Goal: Information Seeking & Learning: Learn about a topic

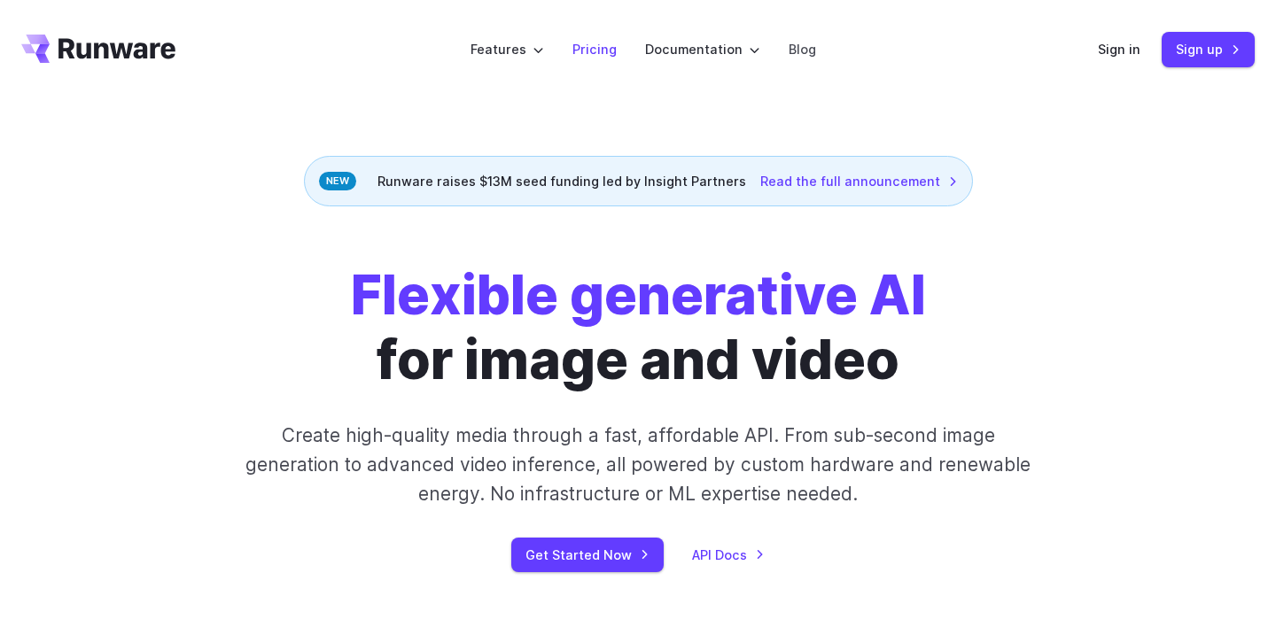
click at [609, 37] on li "Pricing" at bounding box center [594, 49] width 73 height 49
click at [603, 54] on link "Pricing" at bounding box center [594, 49] width 44 height 20
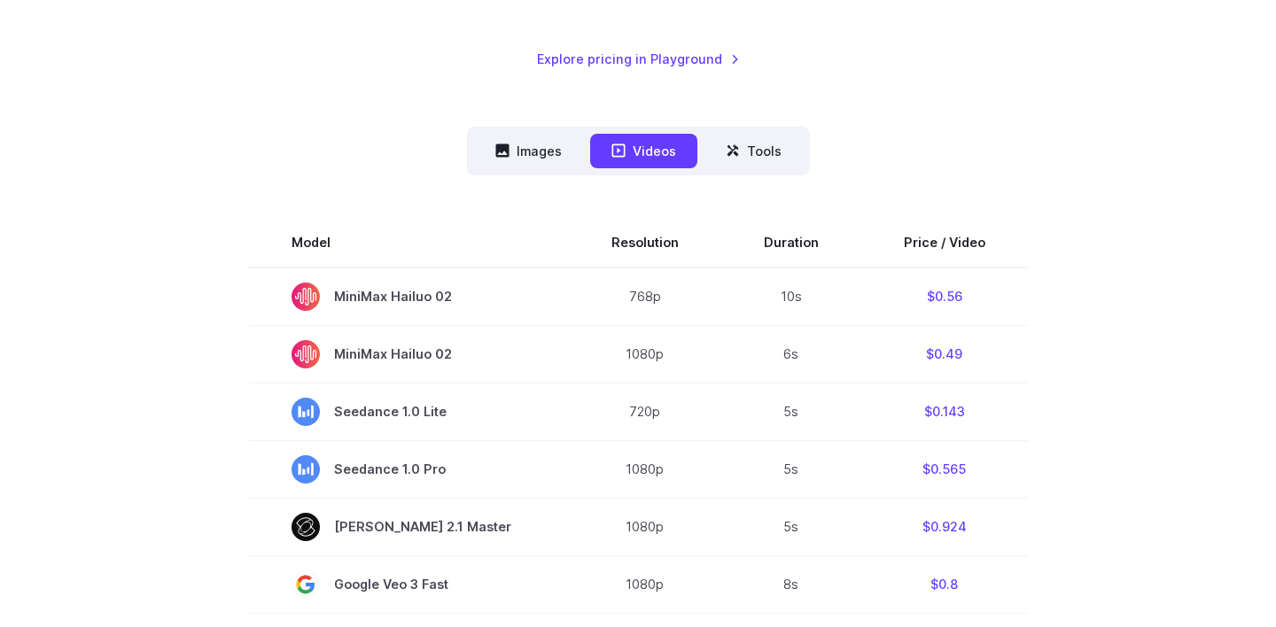
scroll to position [398, 0]
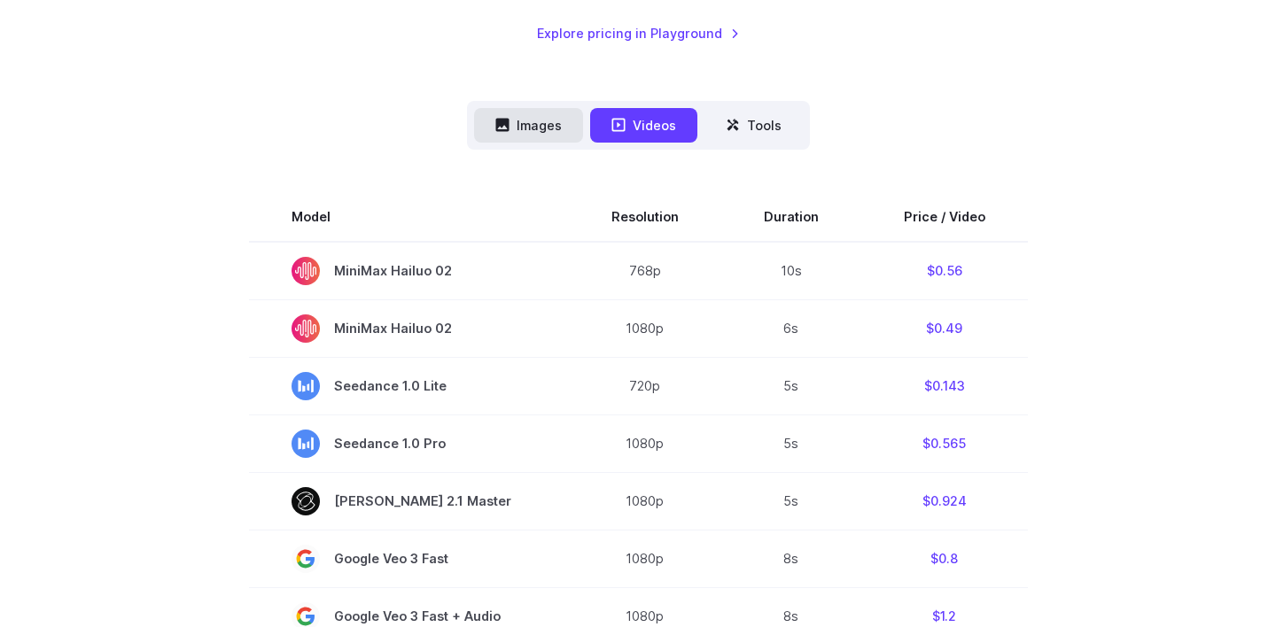
click at [519, 125] on button "Images" at bounding box center [528, 125] width 109 height 35
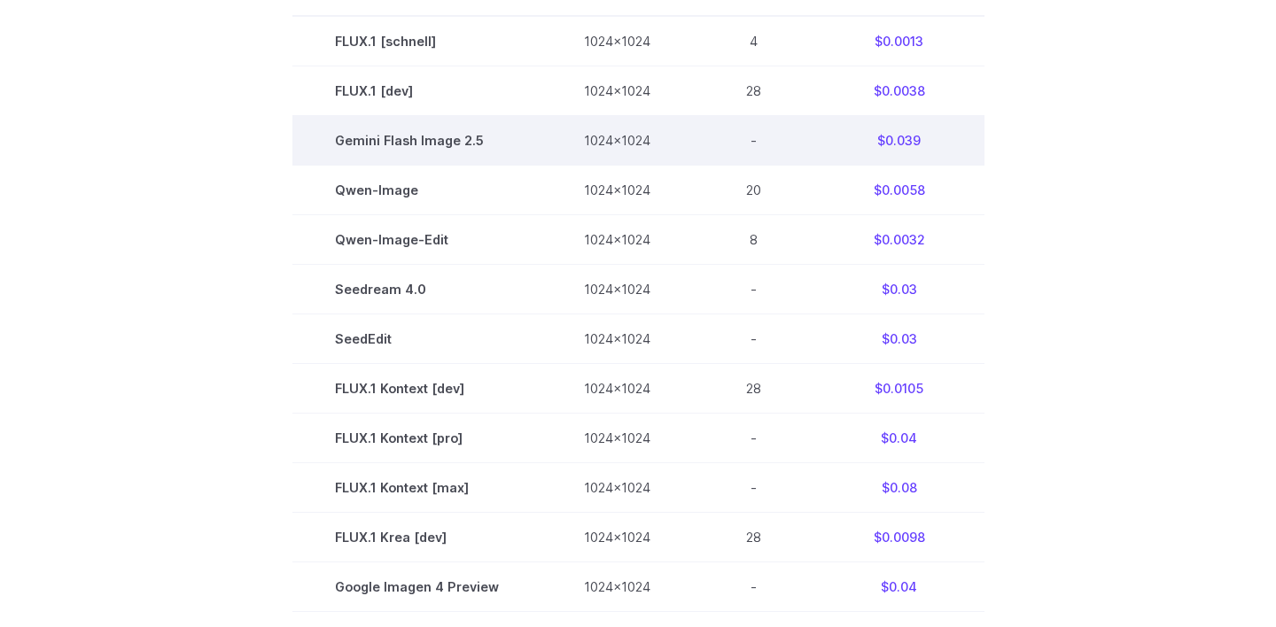
scroll to position [356, 0]
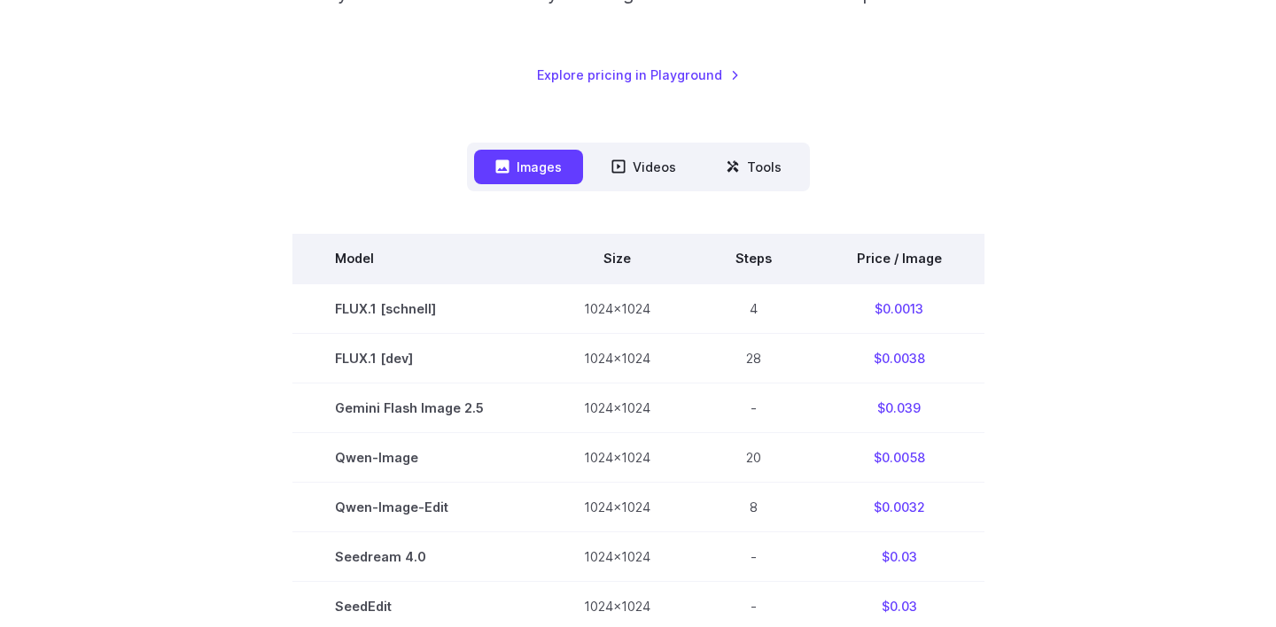
click at [871, 264] on th "Price / Image" at bounding box center [899, 259] width 170 height 50
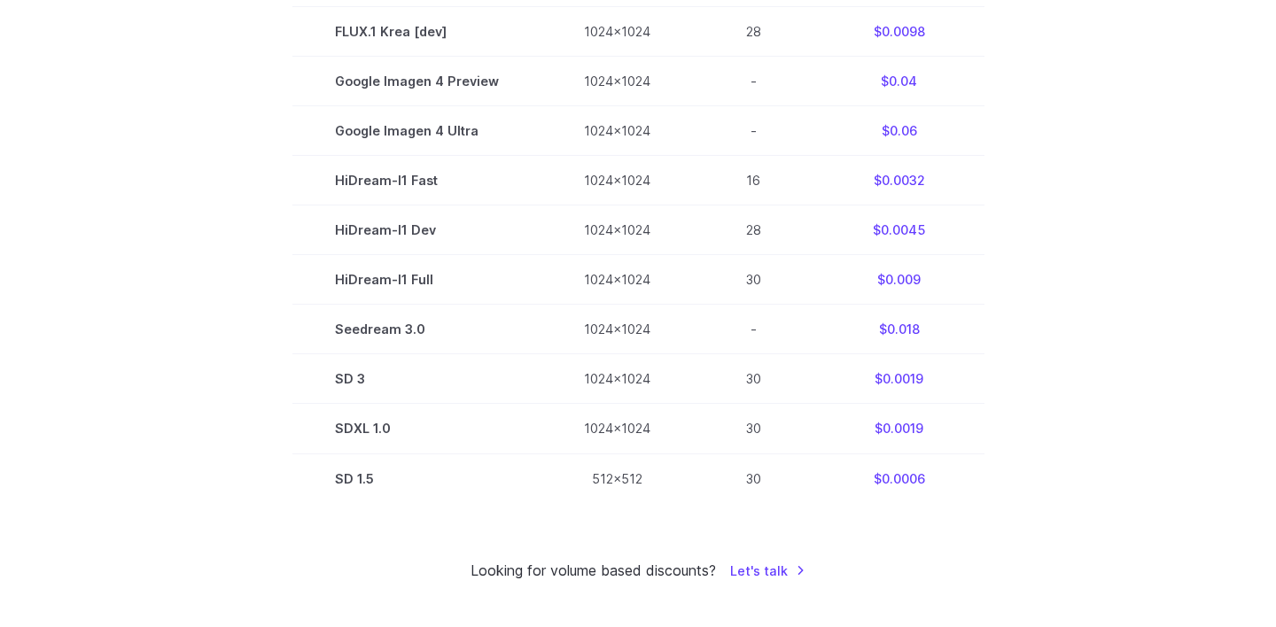
scroll to position [1131, 0]
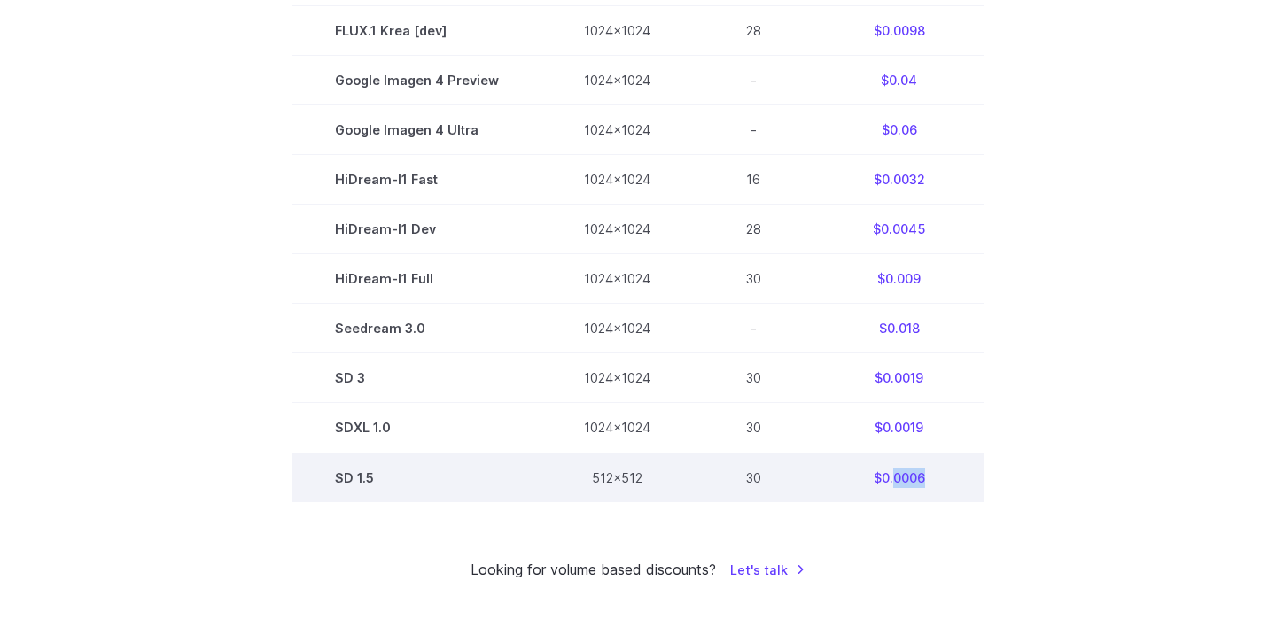
drag, startPoint x: 890, startPoint y: 486, endPoint x: 920, endPoint y: 485, distance: 30.1
click at [920, 485] on td "$0.0006" at bounding box center [899, 478] width 170 height 50
click at [910, 485] on td "$0.0006" at bounding box center [899, 478] width 170 height 50
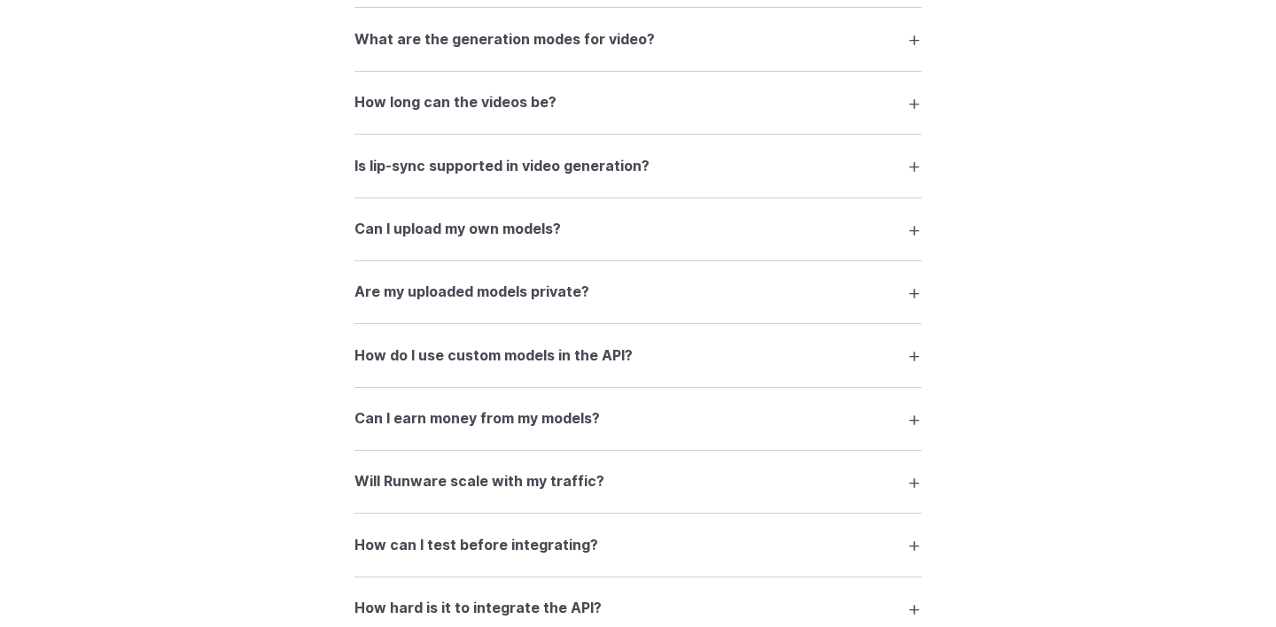
scroll to position [3032, 0]
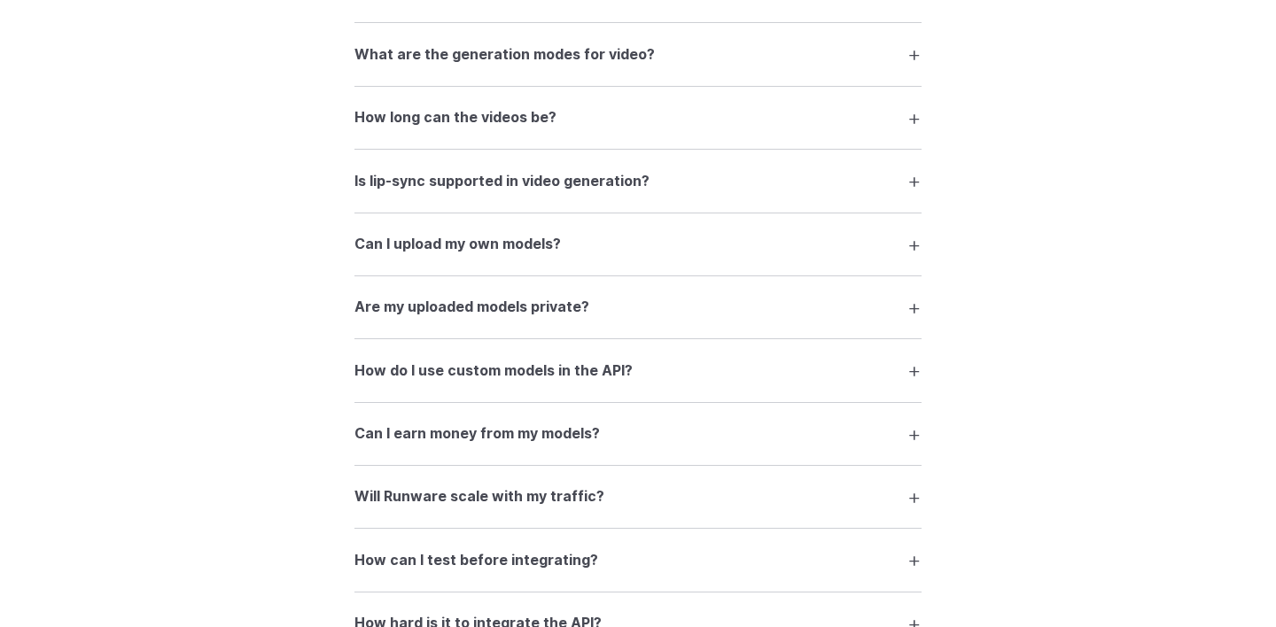
click at [743, 310] on summary "Are my uploaded models private?" at bounding box center [637, 308] width 567 height 34
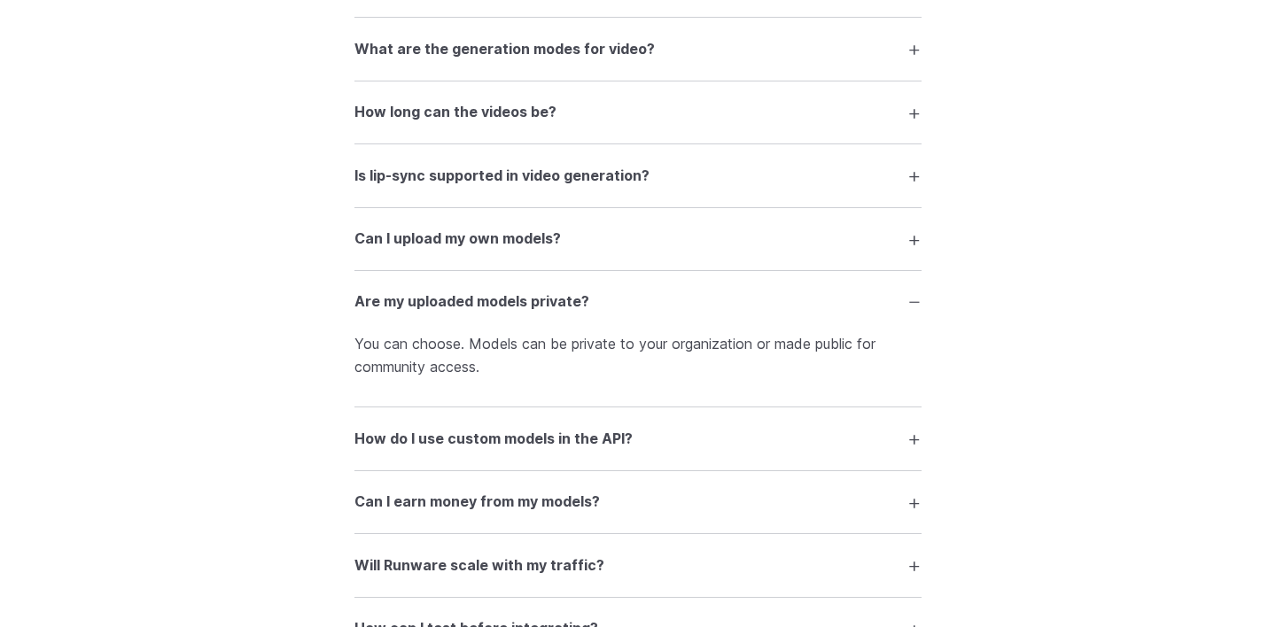
scroll to position [3043, 0]
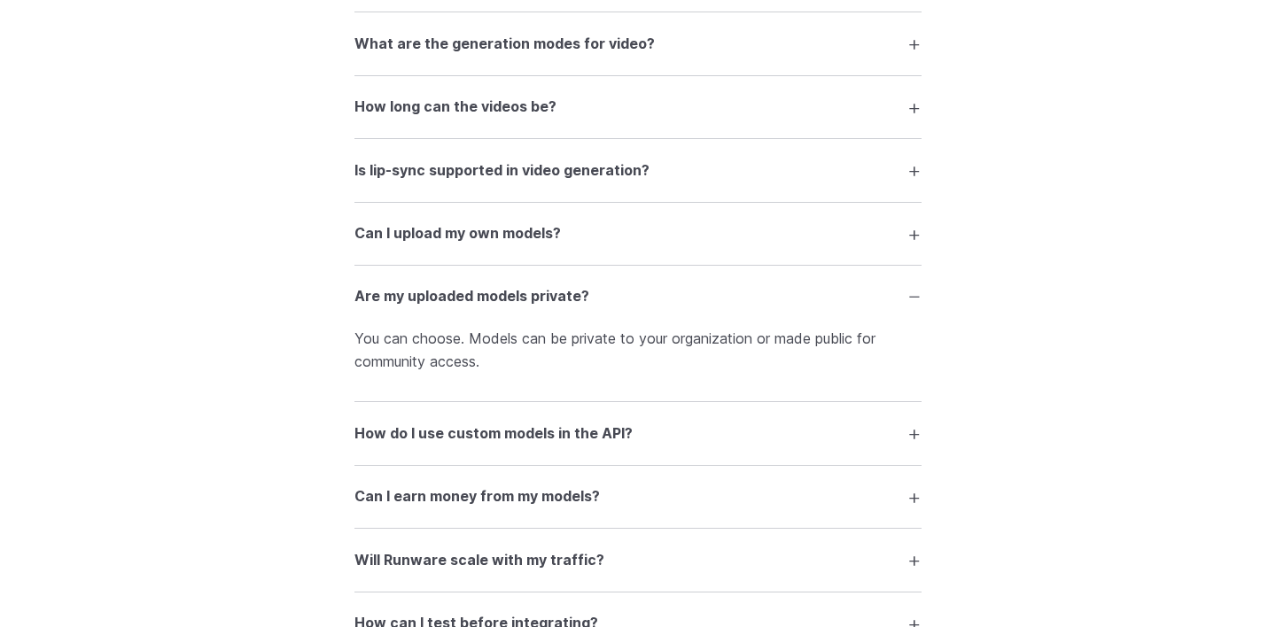
click at [820, 223] on details "Can I upload my own models? Yes. You can upload custom checkpoints, LoRAs, Cont…" at bounding box center [637, 234] width 567 height 63
click at [820, 243] on summary "Can I upload my own models?" at bounding box center [637, 234] width 567 height 34
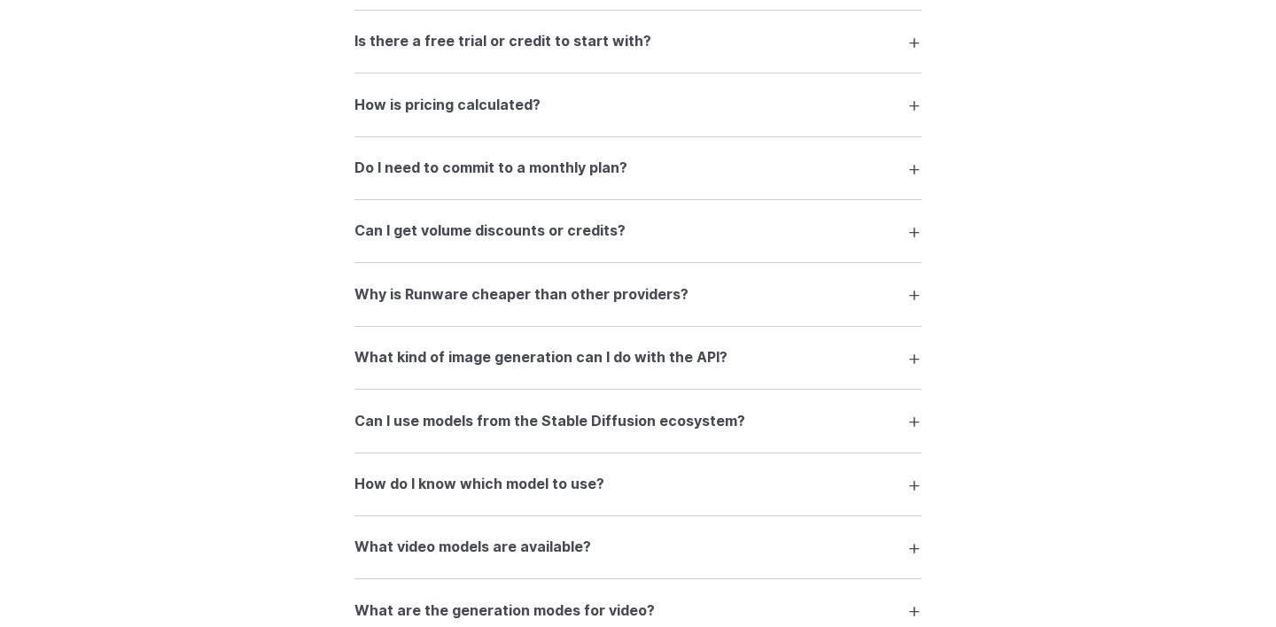
scroll to position [2474, 0]
click at [817, 372] on summary "What kind of image generation can I do with the API?" at bounding box center [637, 360] width 567 height 34
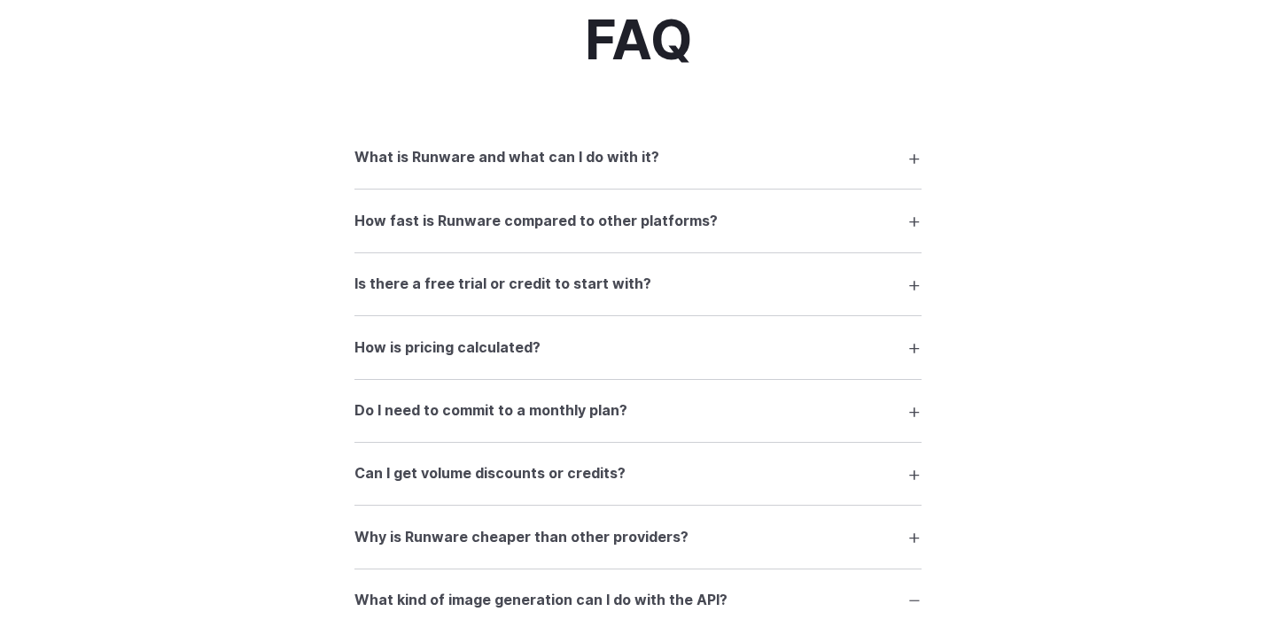
scroll to position [2232, 0]
click at [838, 331] on details "How is pricing calculated? Pricing depends on the model, resolution, and durati…" at bounding box center [637, 348] width 567 height 63
click at [845, 341] on summary "How is pricing calculated?" at bounding box center [637, 348] width 567 height 34
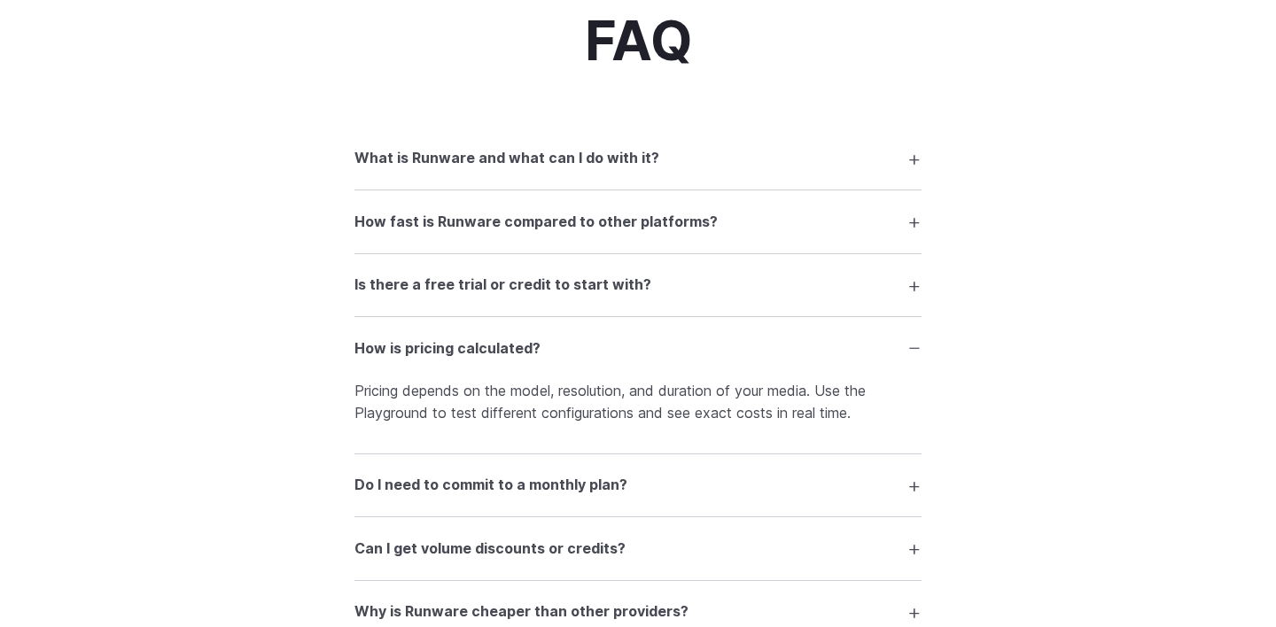
click at [753, 235] on summary "How fast is Runware compared to other platforms?" at bounding box center [637, 222] width 567 height 34
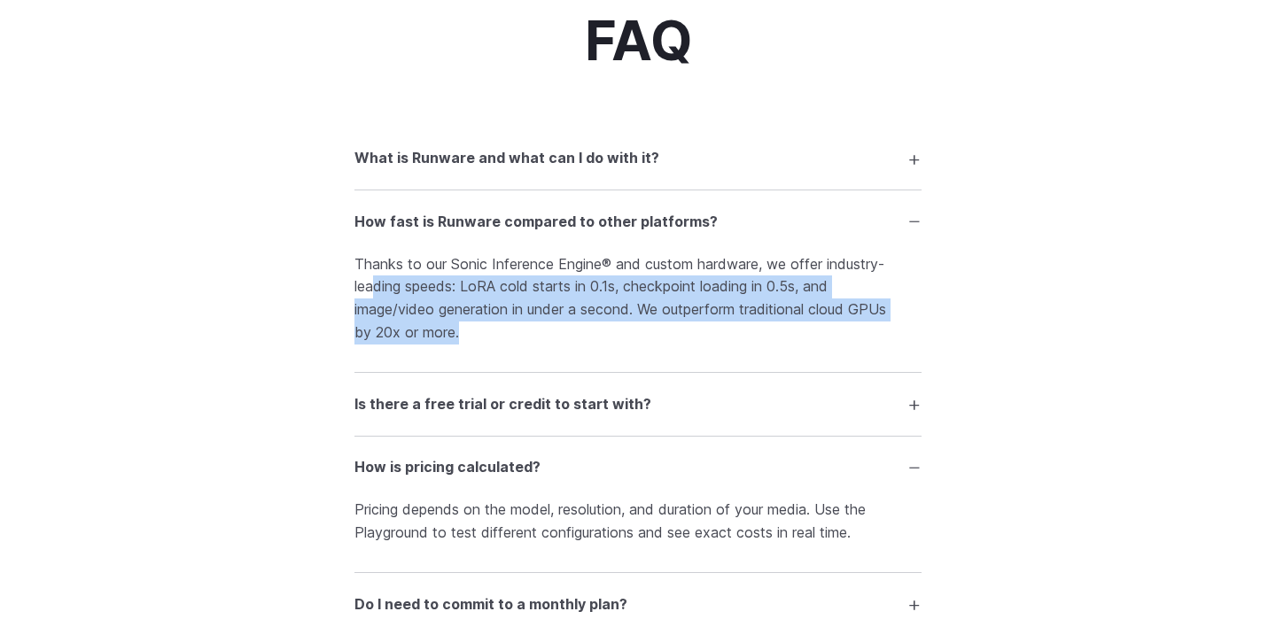
drag, startPoint x: 527, startPoint y: 338, endPoint x: 377, endPoint y: 294, distance: 156.8
click at [374, 295] on p "Thanks to our Sonic Inference Engine® and custom hardware, we offer industry-le…" at bounding box center [637, 298] width 567 height 90
click at [377, 294] on p "Thanks to our Sonic Inference Engine® and custom hardware, we offer industry-le…" at bounding box center [637, 298] width 567 height 90
